Goal: Find specific page/section

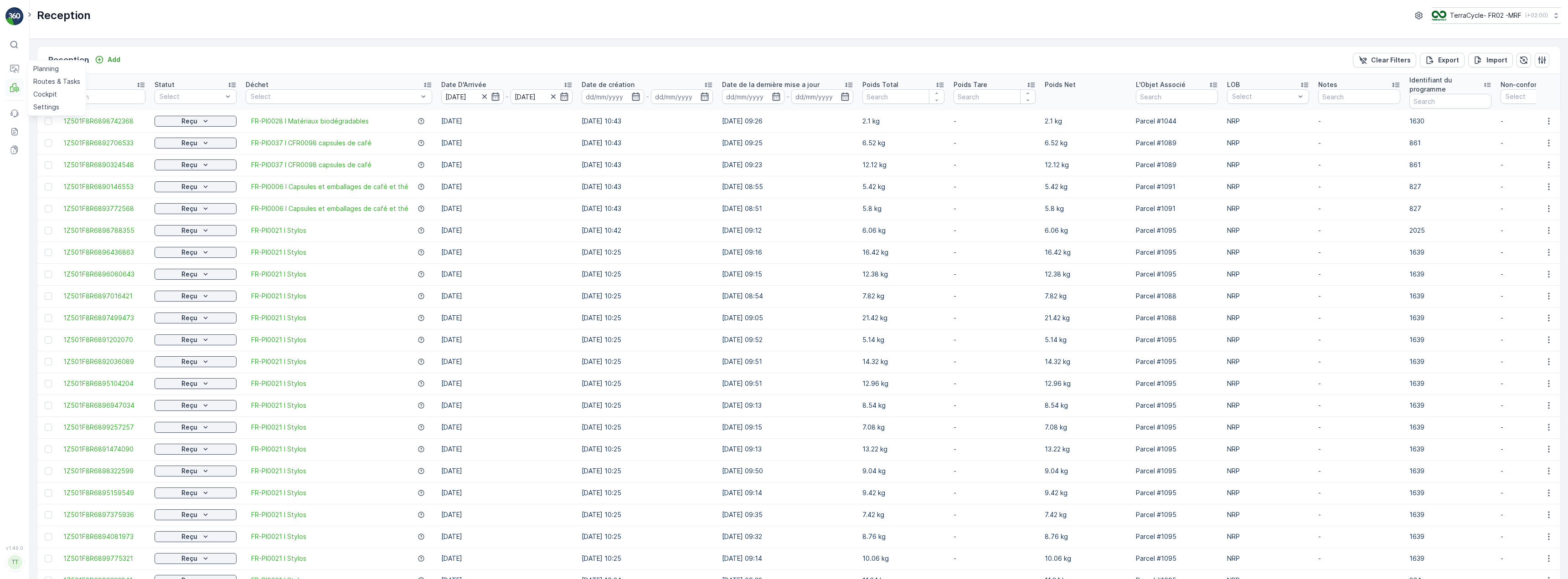
scroll to position [663, 0]
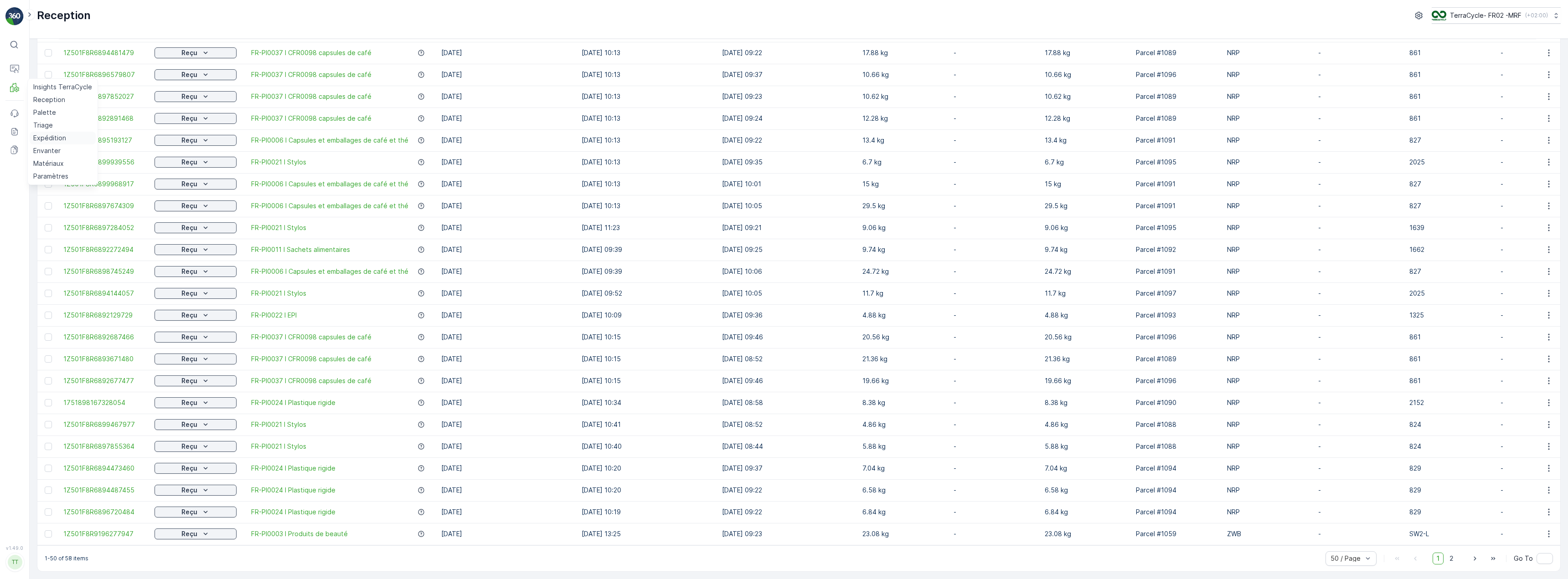
click at [44, 136] on p "Expédition" at bounding box center [50, 137] width 33 height 9
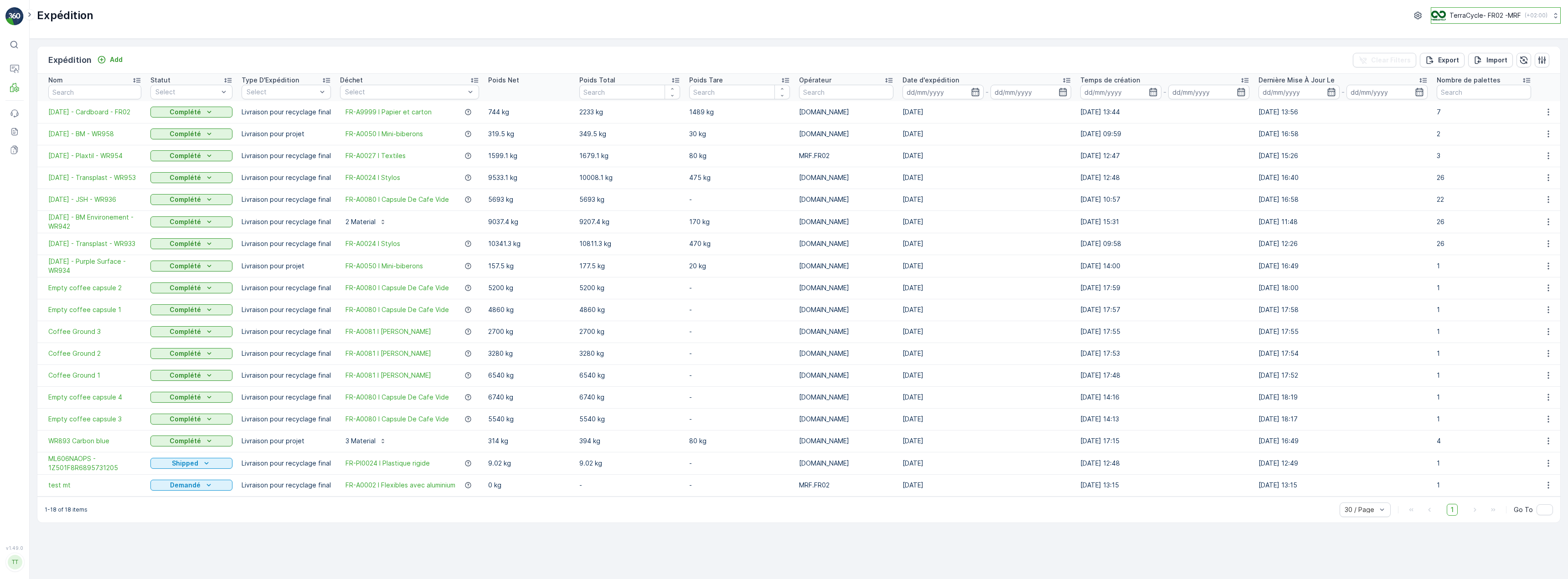
click at [1531, 13] on p "( +02:00 )" at bounding box center [1536, 15] width 23 height 7
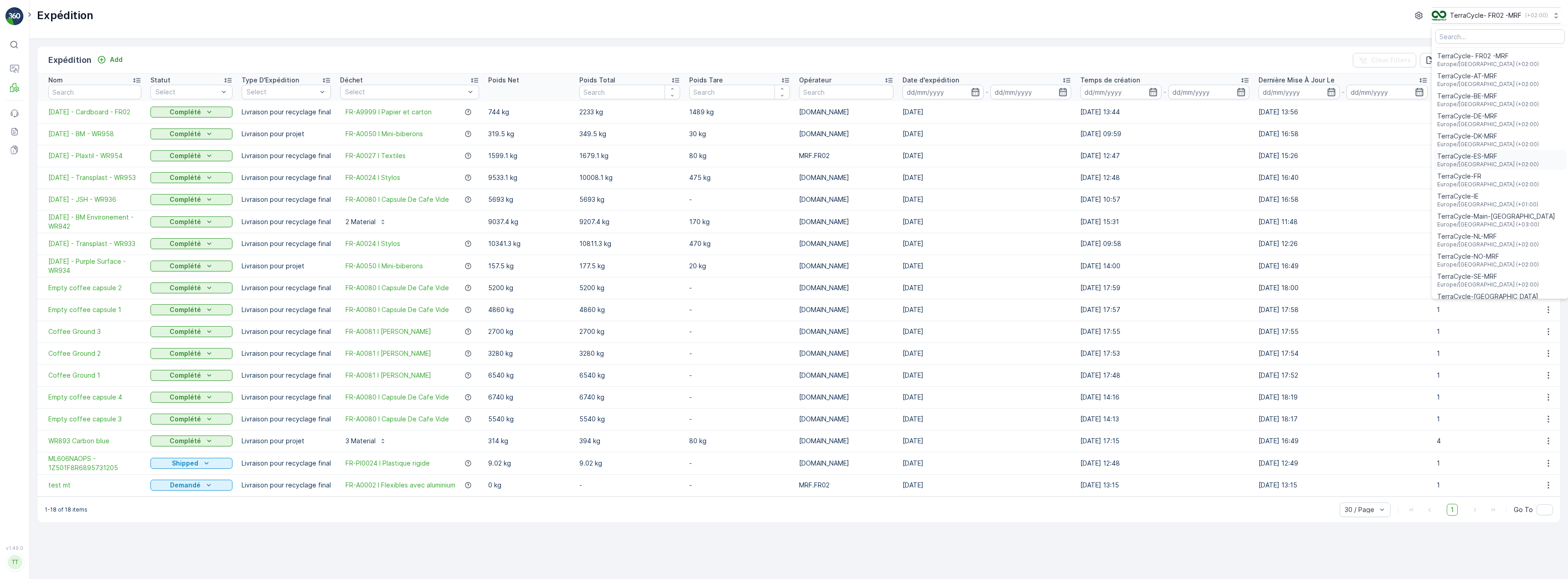
click at [1494, 167] on div "TerraCycle-ES-MRF Europe/[GEOGRAPHIC_DATA] (+02:00)" at bounding box center [1500, 159] width 133 height 20
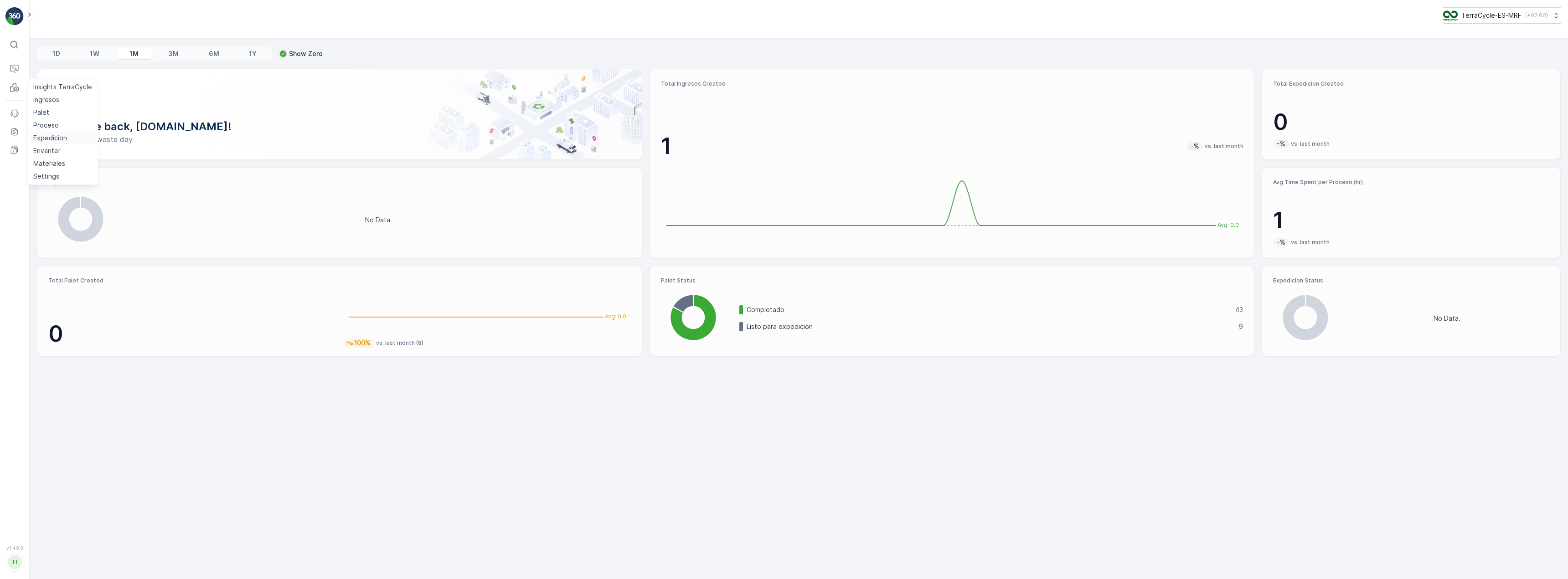
click at [47, 134] on p "Expedicion" at bounding box center [50, 137] width 33 height 9
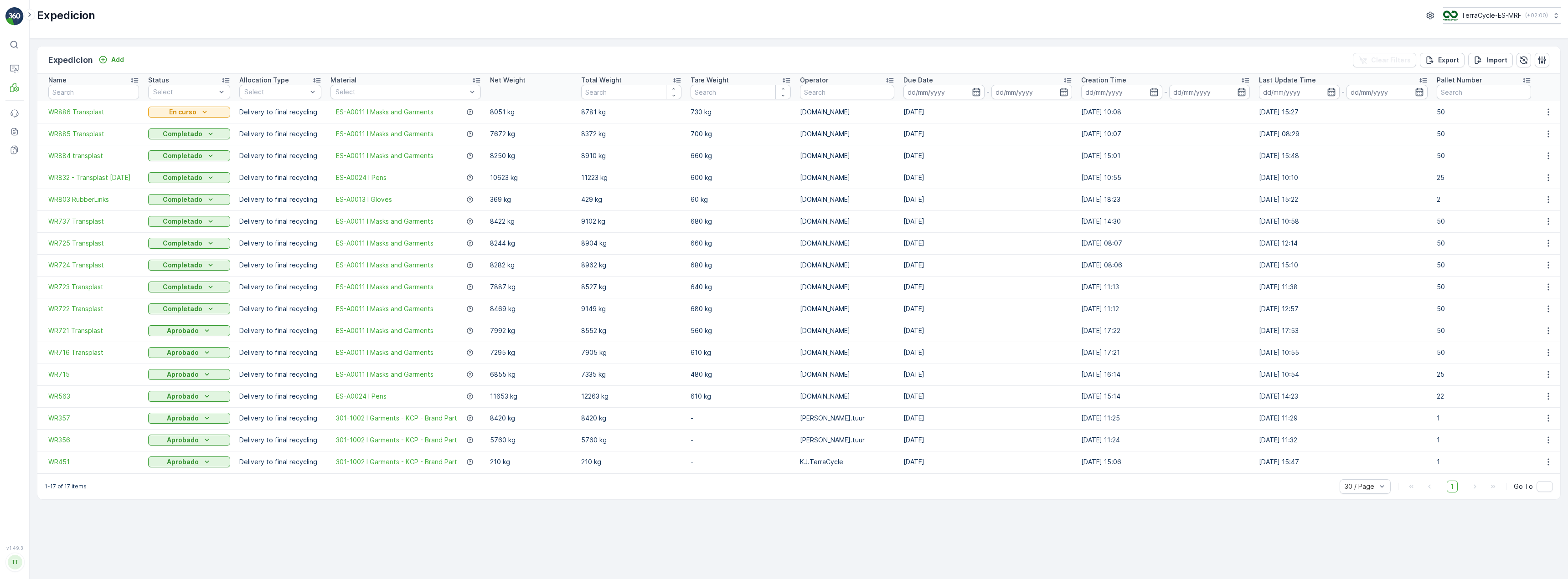
click at [66, 112] on span "WR886 Transplast" at bounding box center [93, 112] width 91 height 9
